Goal: Information Seeking & Learning: Check status

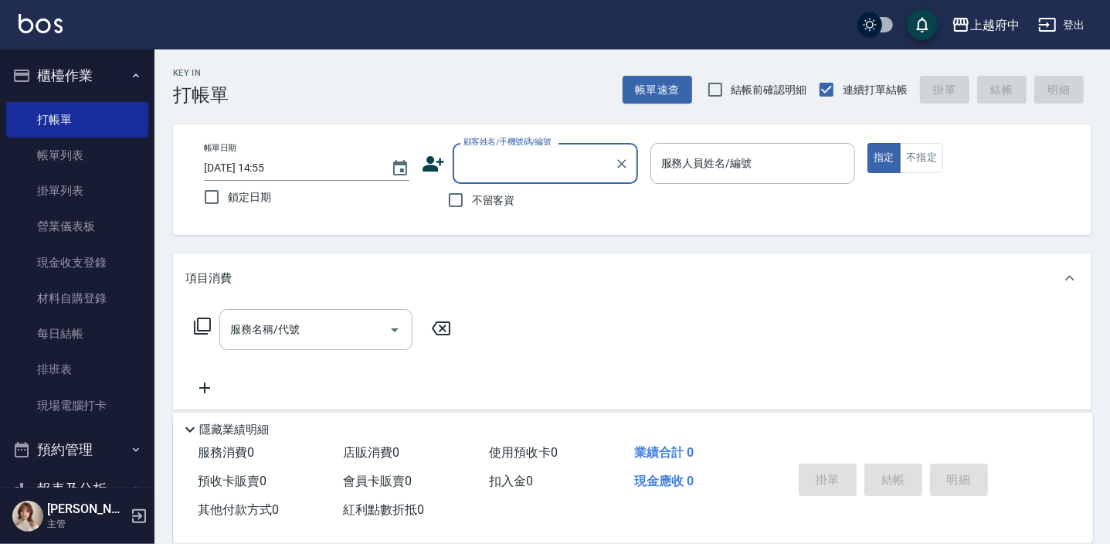
click at [130, 70] on icon "button" at bounding box center [136, 76] width 12 height 12
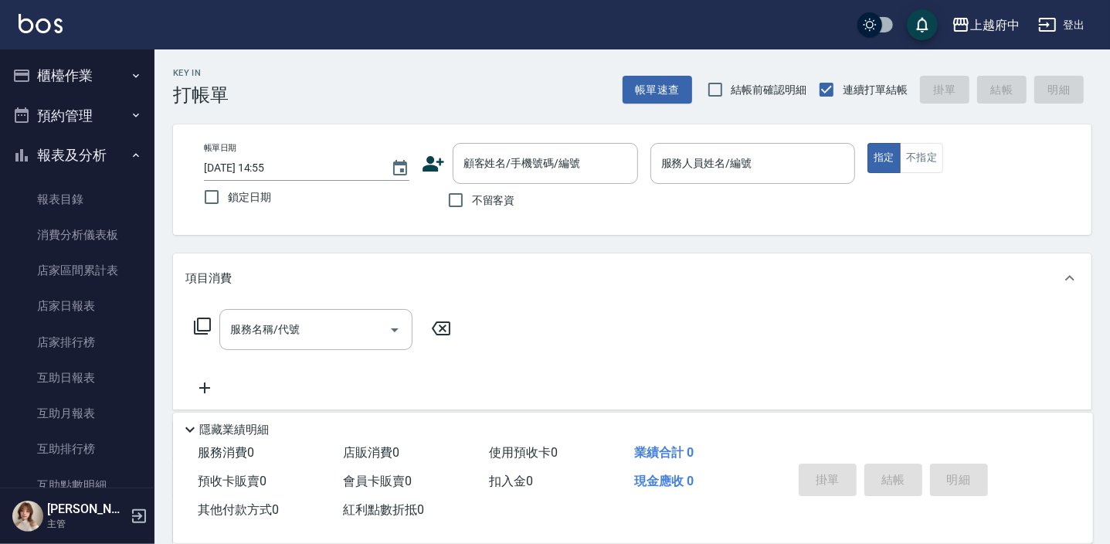
click at [107, 148] on button "報表及分析" at bounding box center [77, 155] width 142 height 40
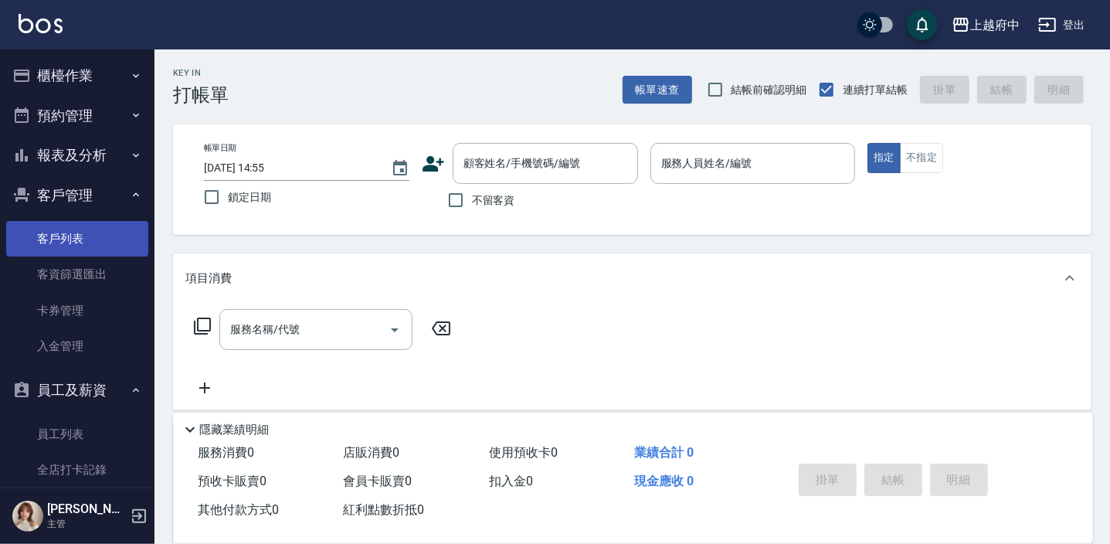
click at [84, 239] on link "客戶列表" at bounding box center [77, 239] width 142 height 36
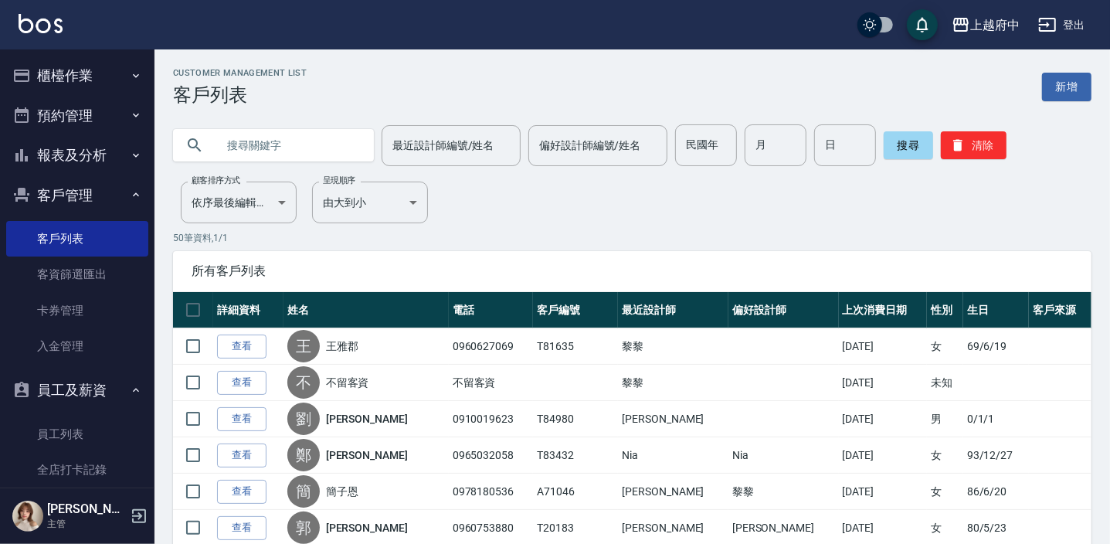
click at [308, 140] on input "text" at bounding box center [288, 145] width 145 height 42
type input "84808"
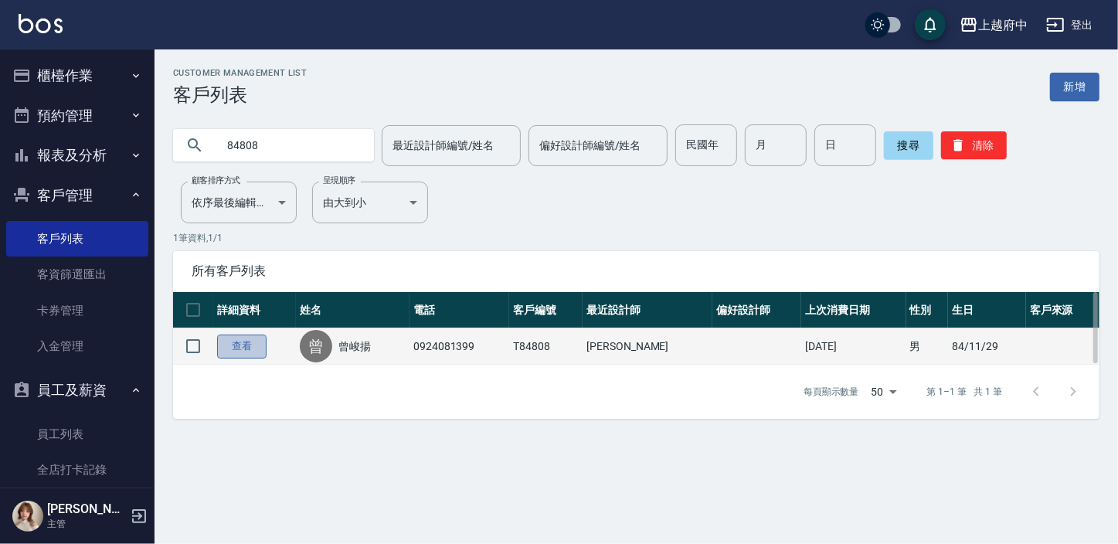
click at [224, 349] on link "查看" at bounding box center [241, 346] width 49 height 24
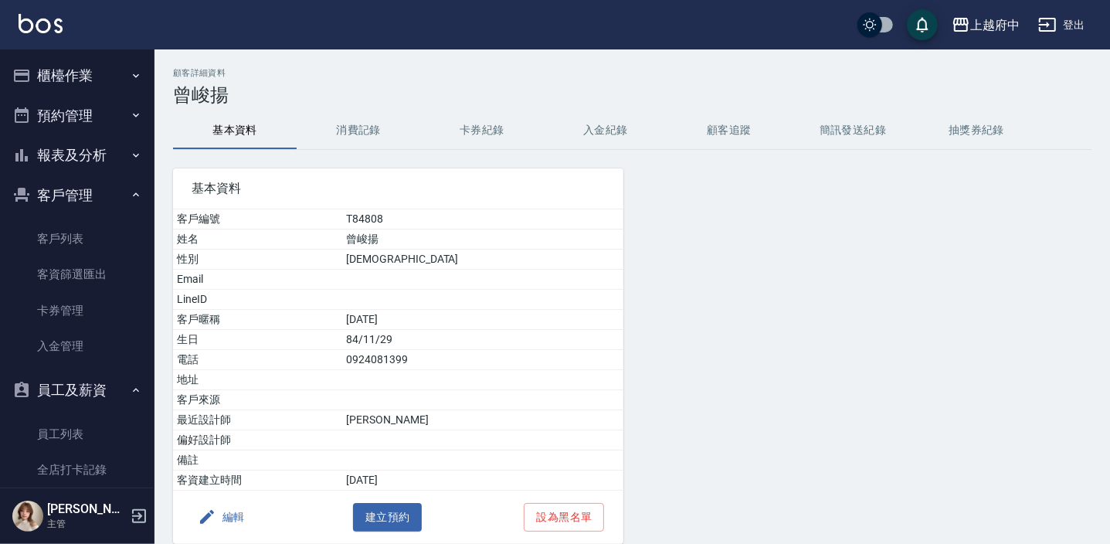
click at [355, 130] on button "消費記錄" at bounding box center [359, 130] width 124 height 37
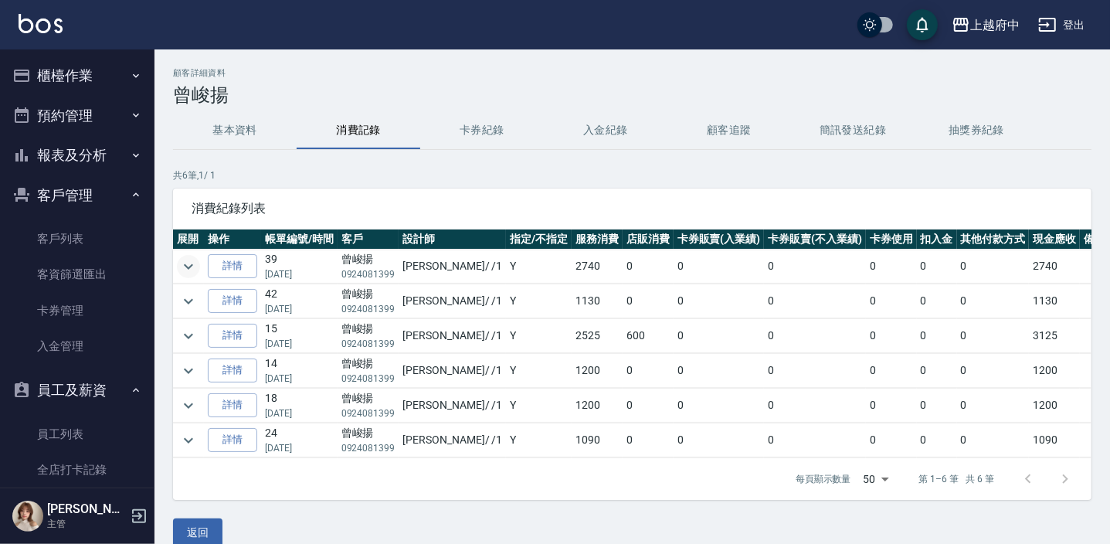
click at [185, 257] on icon "expand row" at bounding box center [188, 266] width 19 height 19
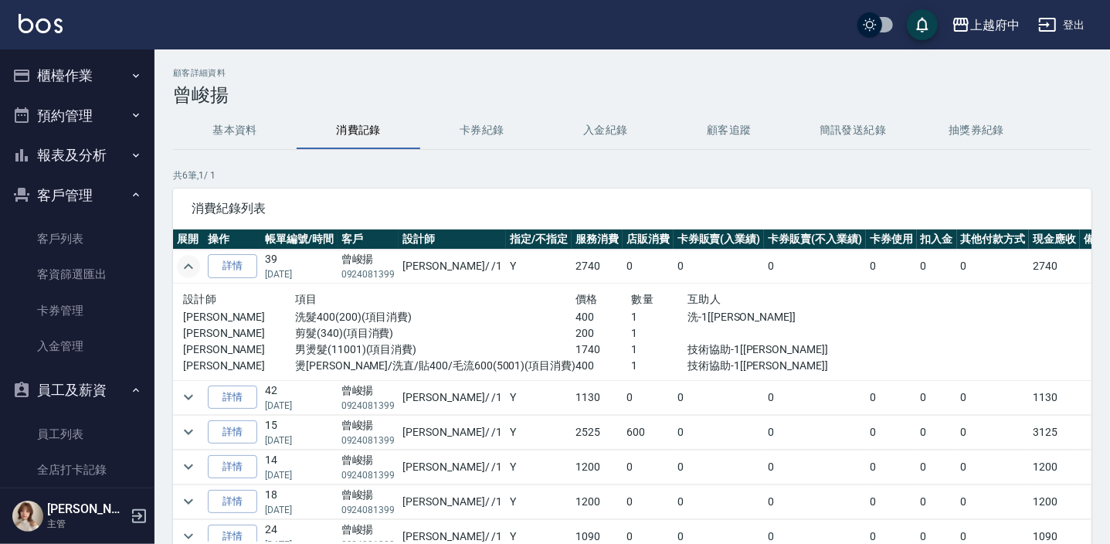
click at [184, 257] on icon "expand row" at bounding box center [188, 266] width 19 height 19
